Goal: Register for event/course

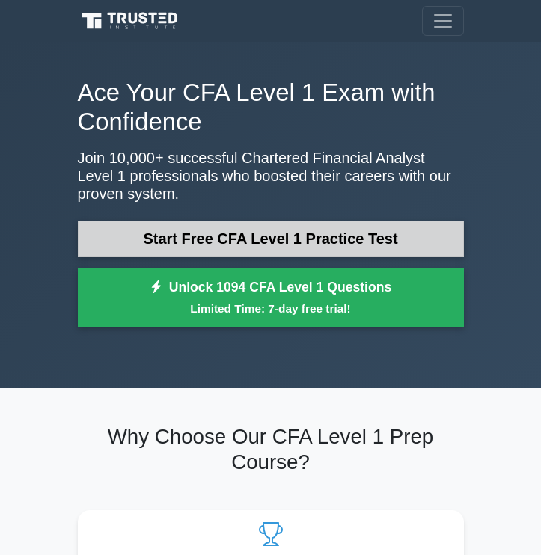
click at [318, 231] on link "Start Free CFA Level 1 Practice Test" at bounding box center [271, 239] width 386 height 36
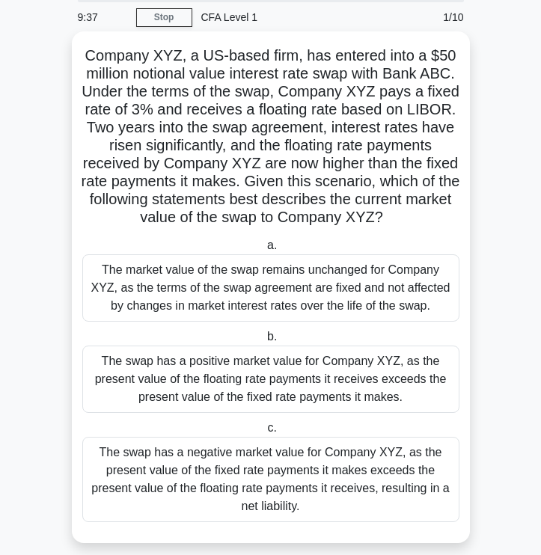
scroll to position [68, 0]
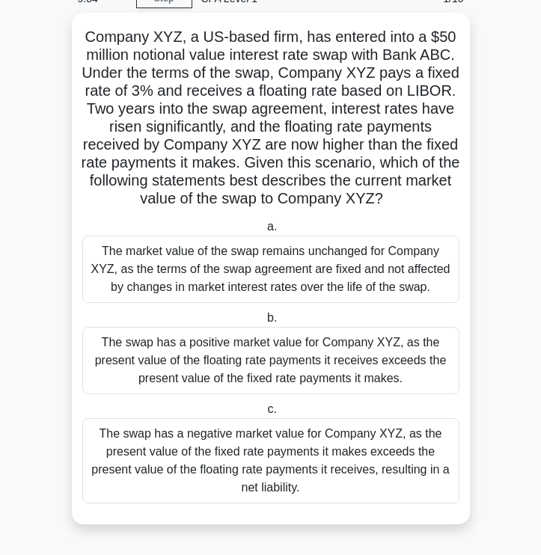
click at [299, 367] on div "The swap has a positive market value for Company XYZ, as the present value of t…" at bounding box center [270, 360] width 377 height 67
click at [264, 323] on input "b. The swap has a positive market value for Company XYZ, as the present value o…" at bounding box center [264, 319] width 0 height 10
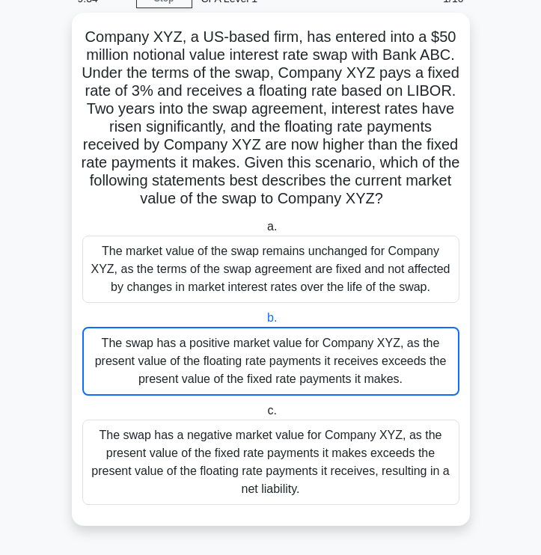
scroll to position [0, 0]
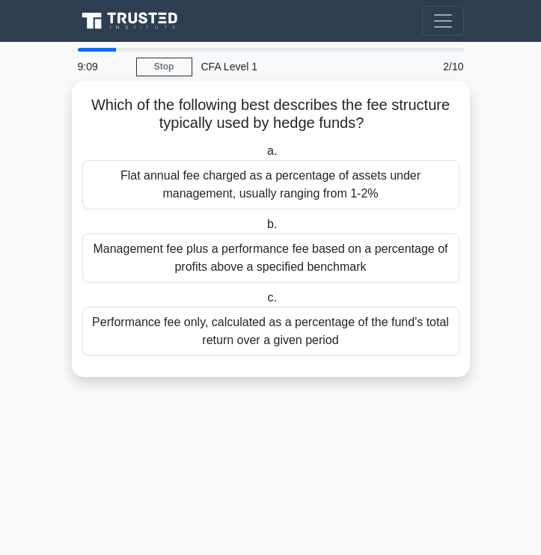
click at [329, 259] on div "Management fee plus a performance fee based on a percentage of profits above a …" at bounding box center [270, 258] width 377 height 49
click at [264, 230] on input "b. Management fee plus a performance fee based on a percentage of profits above…" at bounding box center [264, 225] width 0 height 10
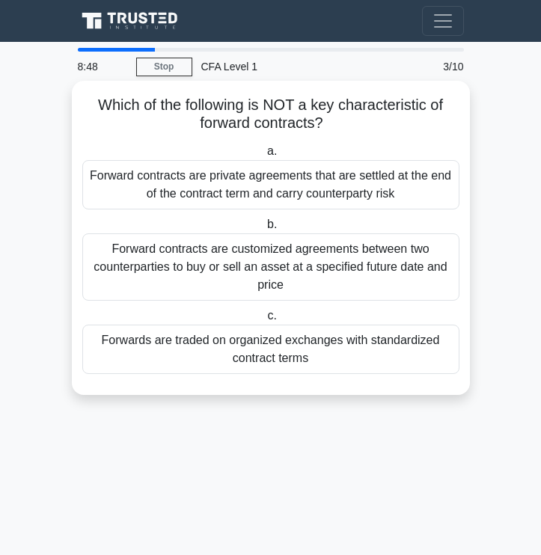
click at [347, 356] on div "Forwards are traded on organized exchanges with standardized contract terms" at bounding box center [270, 349] width 377 height 49
click at [264, 321] on input "c. Forwards are traded on organized exchanges with standardized contract terms" at bounding box center [264, 316] width 0 height 10
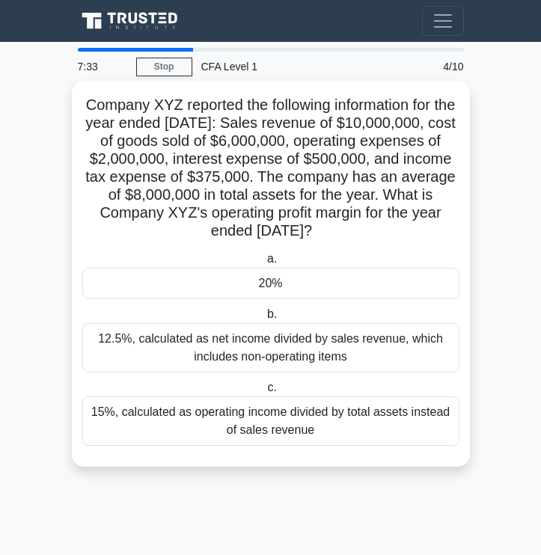
click at [268, 278] on div "20%" at bounding box center [270, 283] width 377 height 31
click at [264, 264] on input "a. 20%" at bounding box center [264, 259] width 0 height 10
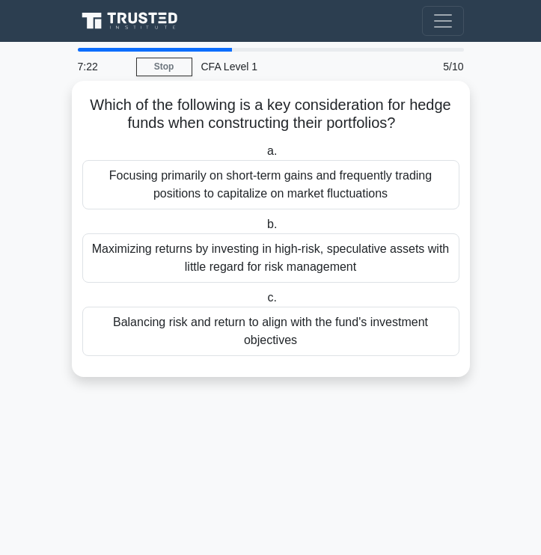
click at [275, 331] on div "Balancing risk and return to align with the fund's investment objectives" at bounding box center [270, 331] width 377 height 49
click at [264, 303] on input "c. Balancing risk and return to align with the fund's investment objectives" at bounding box center [264, 298] width 0 height 10
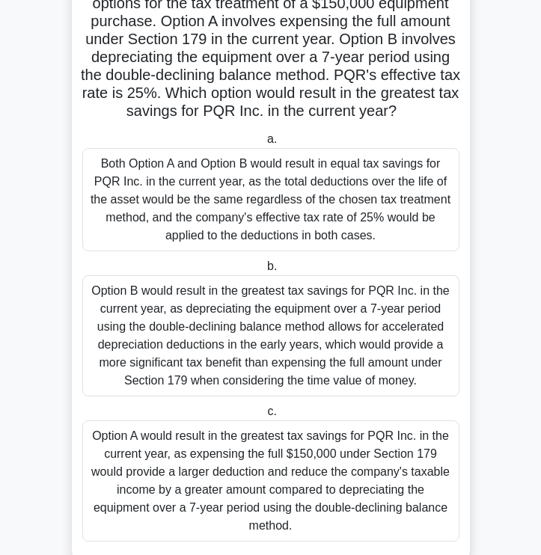
scroll to position [141, 0]
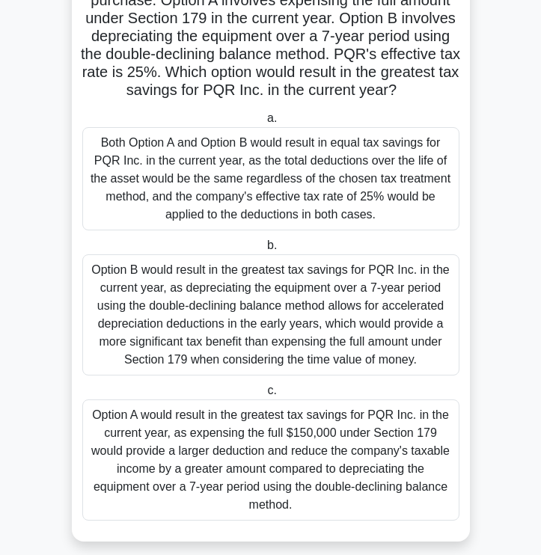
click at [304, 460] on div "Option A would result in the greatest tax savings for PQR Inc. in the current y…" at bounding box center [270, 460] width 377 height 121
click at [264, 396] on input "c. Option A would result in the greatest tax savings for PQR Inc. in the curren…" at bounding box center [264, 391] width 0 height 10
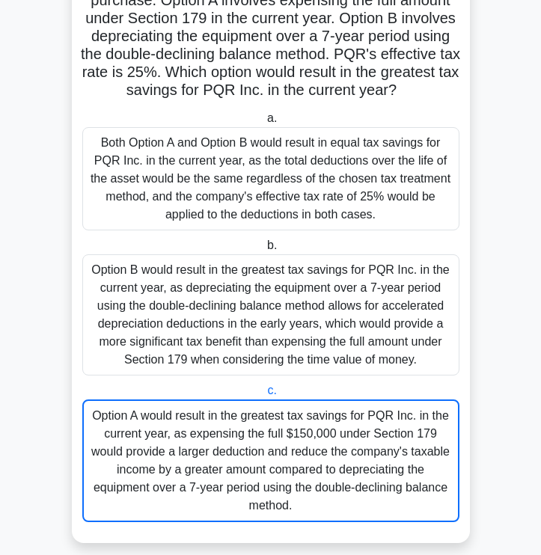
scroll to position [0, 0]
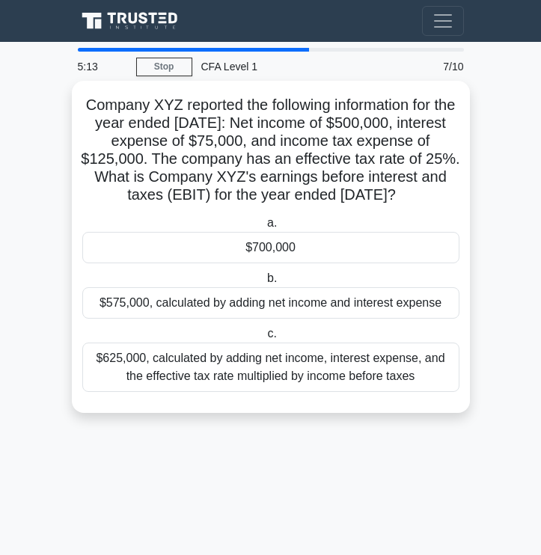
click at [283, 319] on div "$575,000, calculated by adding net income and interest expense" at bounding box center [270, 302] width 377 height 31
click at [264, 284] on input "b. $575,000, calculated by adding net income and interest expense" at bounding box center [264, 279] width 0 height 10
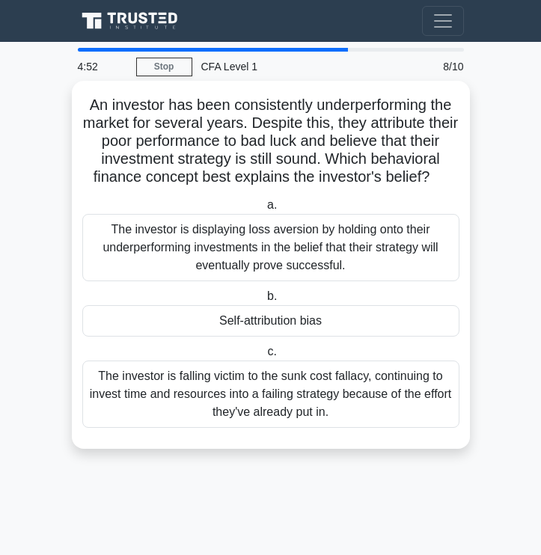
click at [282, 320] on div "Self-attribution bias" at bounding box center [270, 320] width 377 height 31
click at [264, 302] on input "b. Self-attribution bias" at bounding box center [264, 297] width 0 height 10
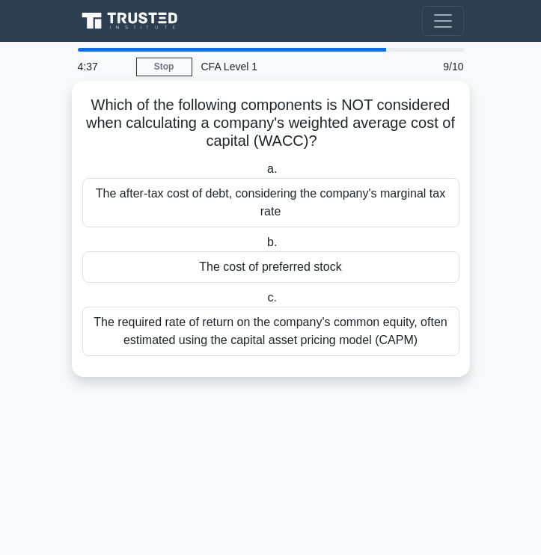
click at [290, 191] on div "The after-tax cost of debt, considering the company's marginal tax rate" at bounding box center [270, 202] width 377 height 49
click at [264, 174] on input "a. The after-tax cost of debt, considering the company's marginal tax rate" at bounding box center [264, 170] width 0 height 10
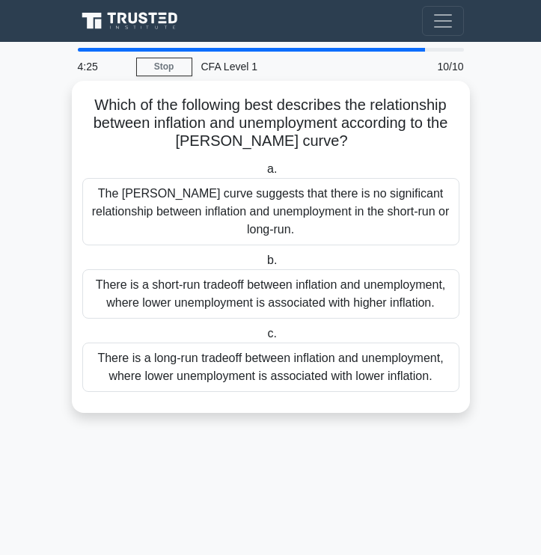
click at [250, 284] on div "There is a short-run tradeoff between inflation and unemployment, where lower u…" at bounding box center [270, 293] width 377 height 49
click at [264, 266] on input "b. There is a short-run tradeoff between inflation and unemployment, where lowe…" at bounding box center [264, 261] width 0 height 10
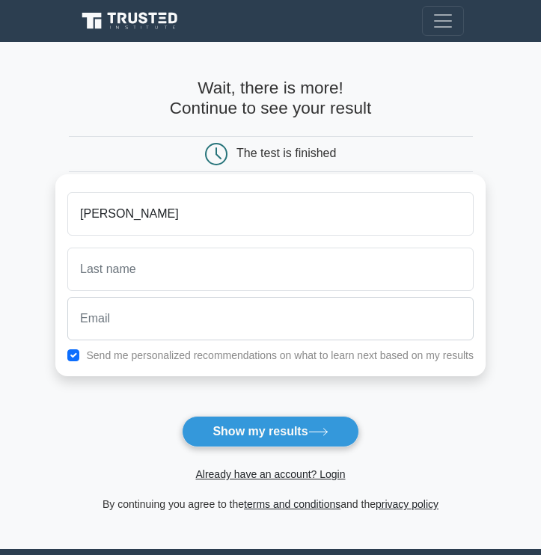
type input "jim"
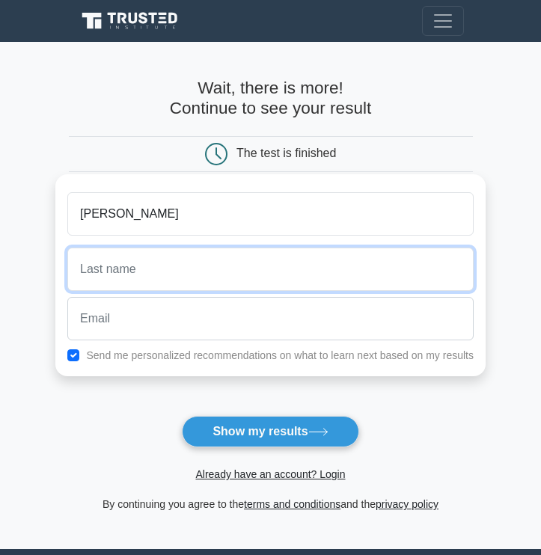
click at [234, 278] on input "text" at bounding box center [270, 269] width 406 height 43
type input "jones"
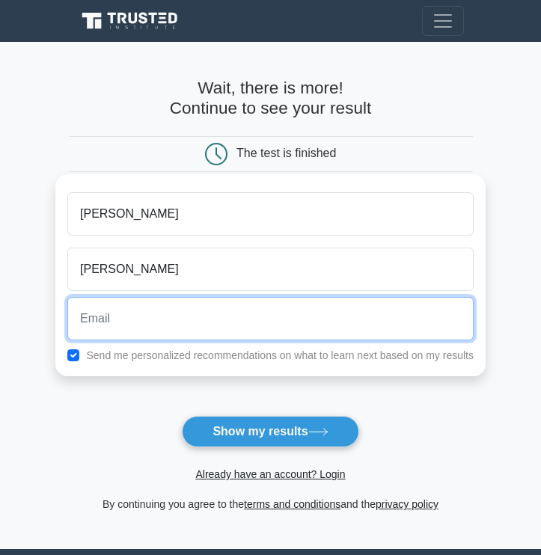
click at [166, 323] on input "email" at bounding box center [270, 318] width 406 height 43
type input "Maxersatz3@gmail.com"
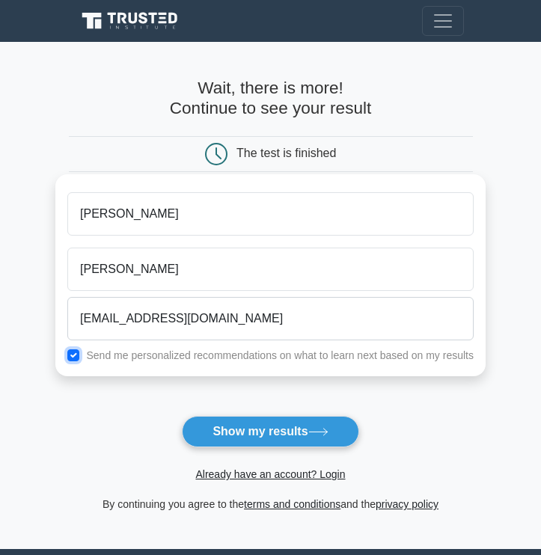
click at [76, 353] on input "checkbox" at bounding box center [73, 356] width 12 height 12
checkbox input "false"
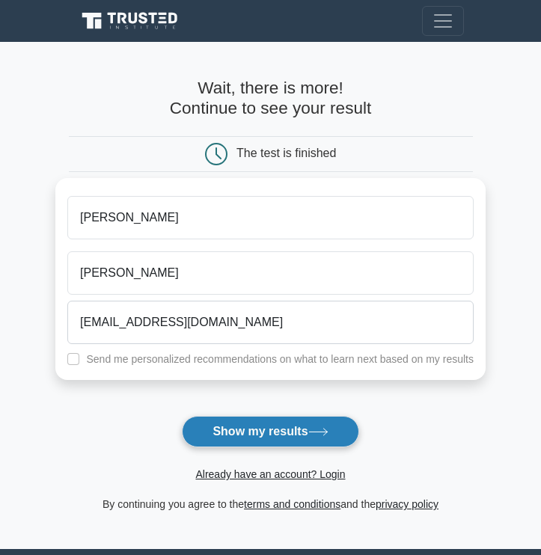
click at [244, 437] on button "Show my results" at bounding box center [270, 431] width 177 height 31
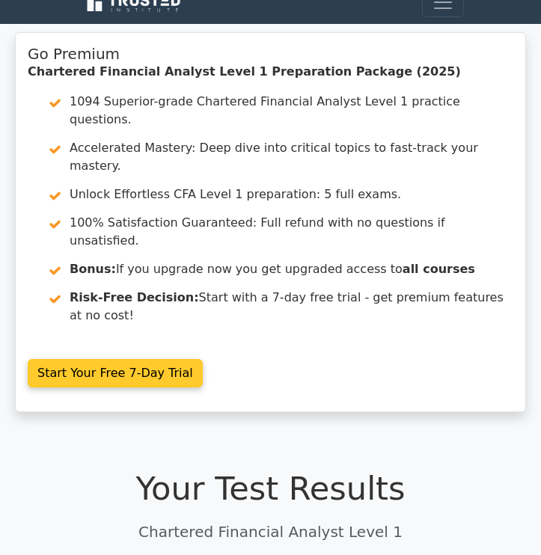
scroll to position [17, 0]
